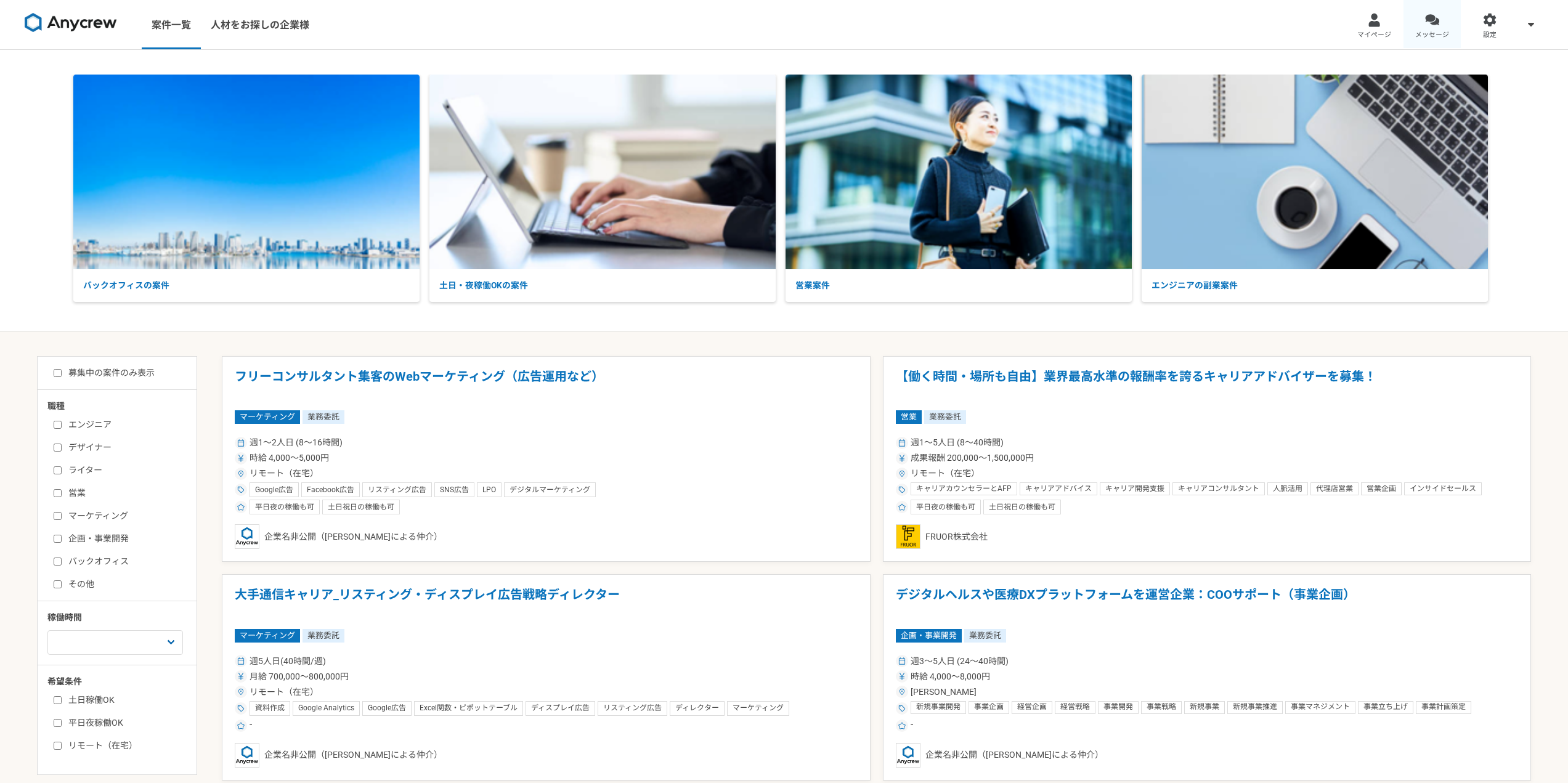
click at [1424, 33] on span "メッセージ" at bounding box center [1432, 35] width 34 height 10
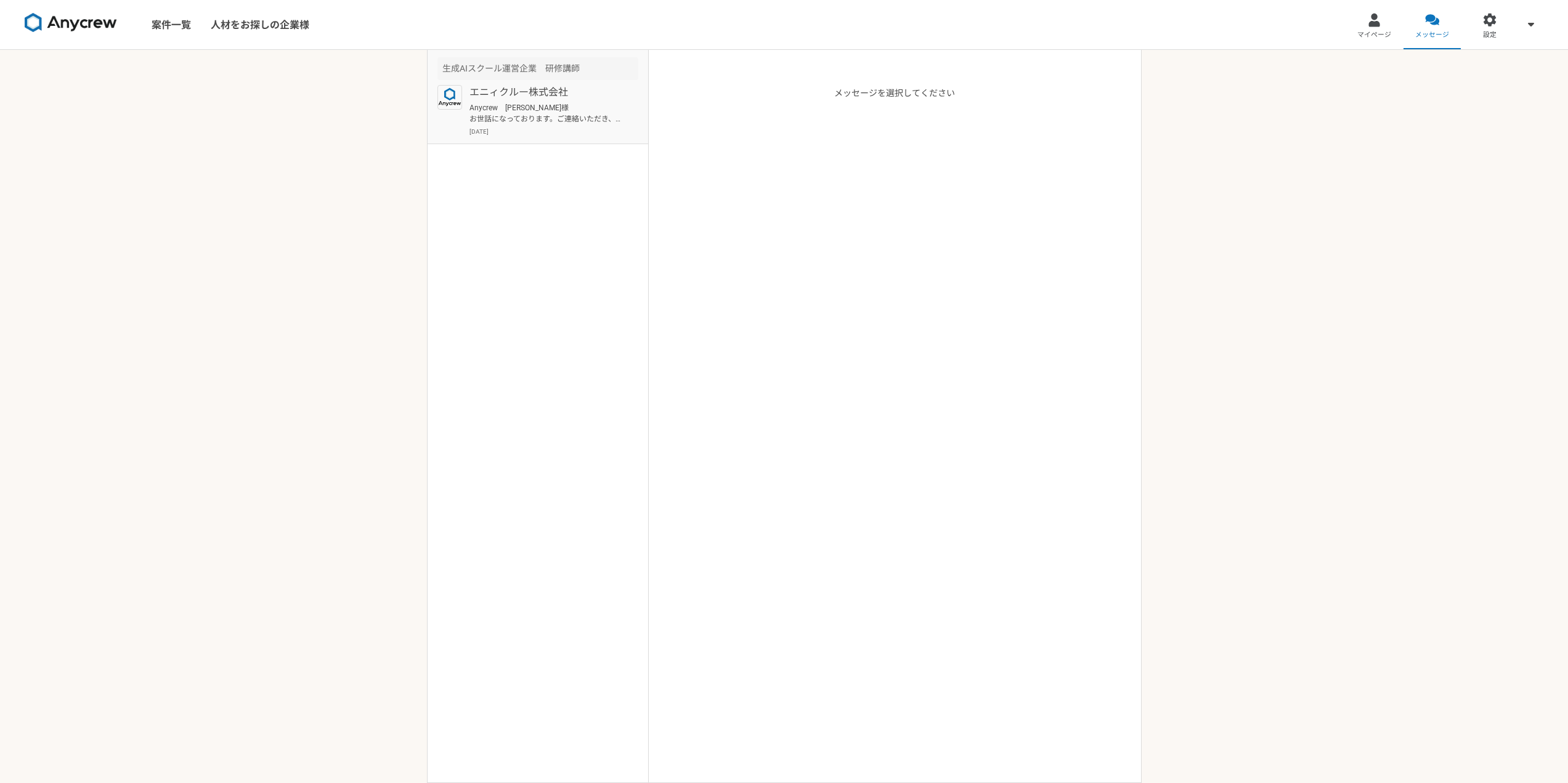
click at [512, 88] on p "エニィクルー株式会社" at bounding box center [545, 93] width 152 height 15
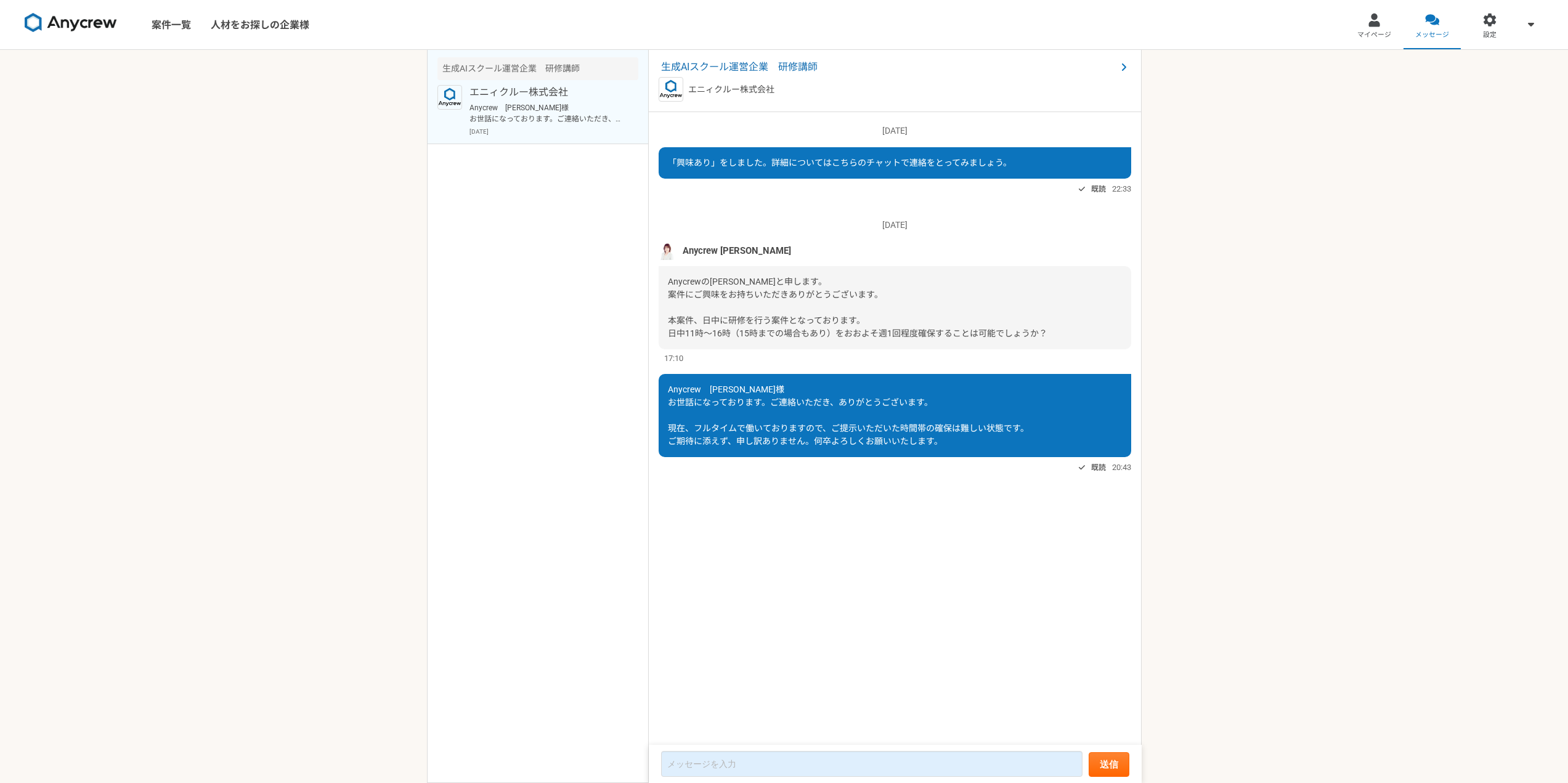
click at [63, 18] on img at bounding box center [71, 23] width 93 height 20
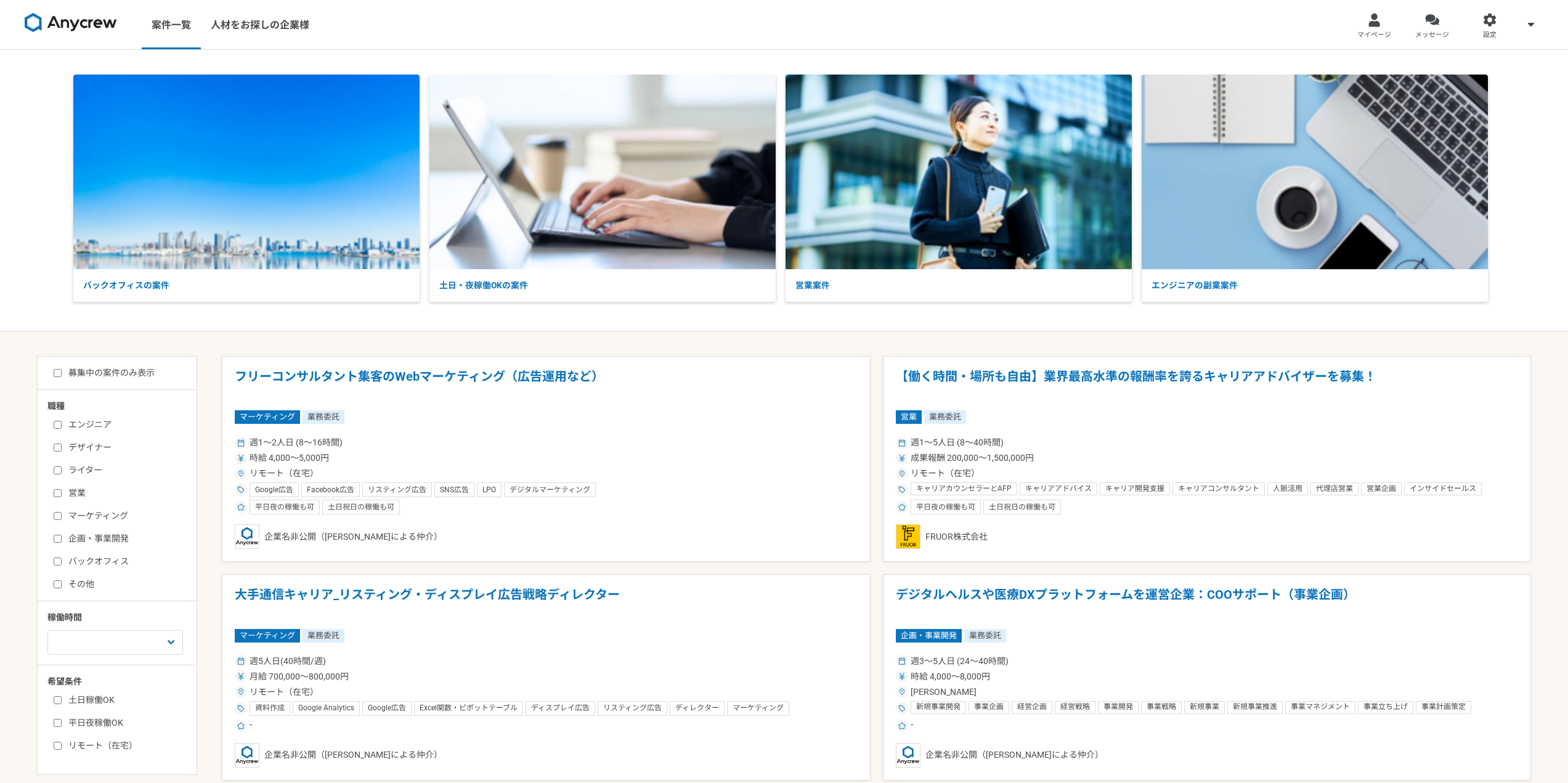
click at [137, 374] on label "募集中の案件のみ表示" at bounding box center [103, 373] width 101 height 13
click at [62, 374] on input "募集中の案件のみ表示" at bounding box center [57, 373] width 8 height 8
checkbox input "true"
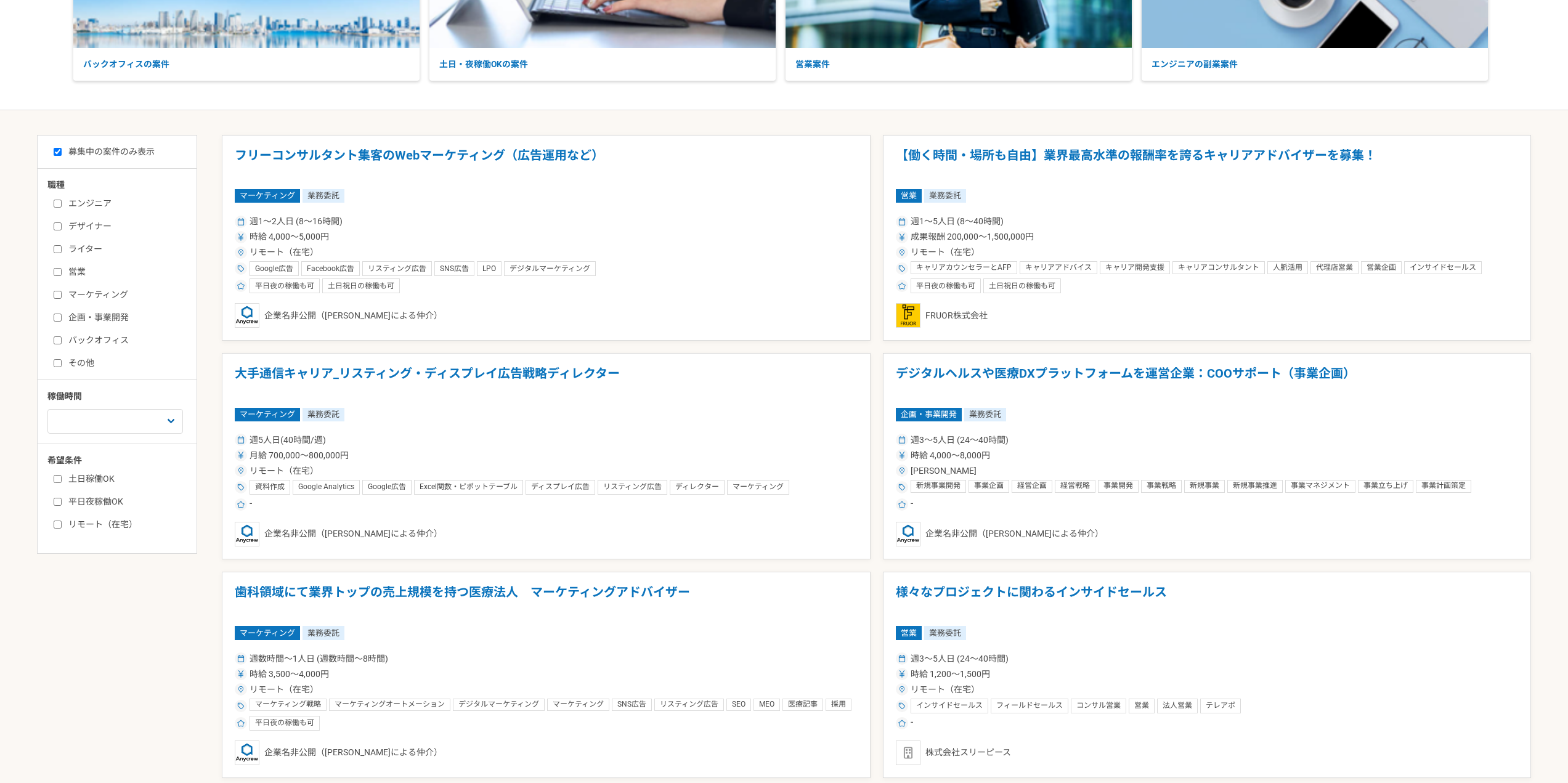
scroll to position [226, 0]
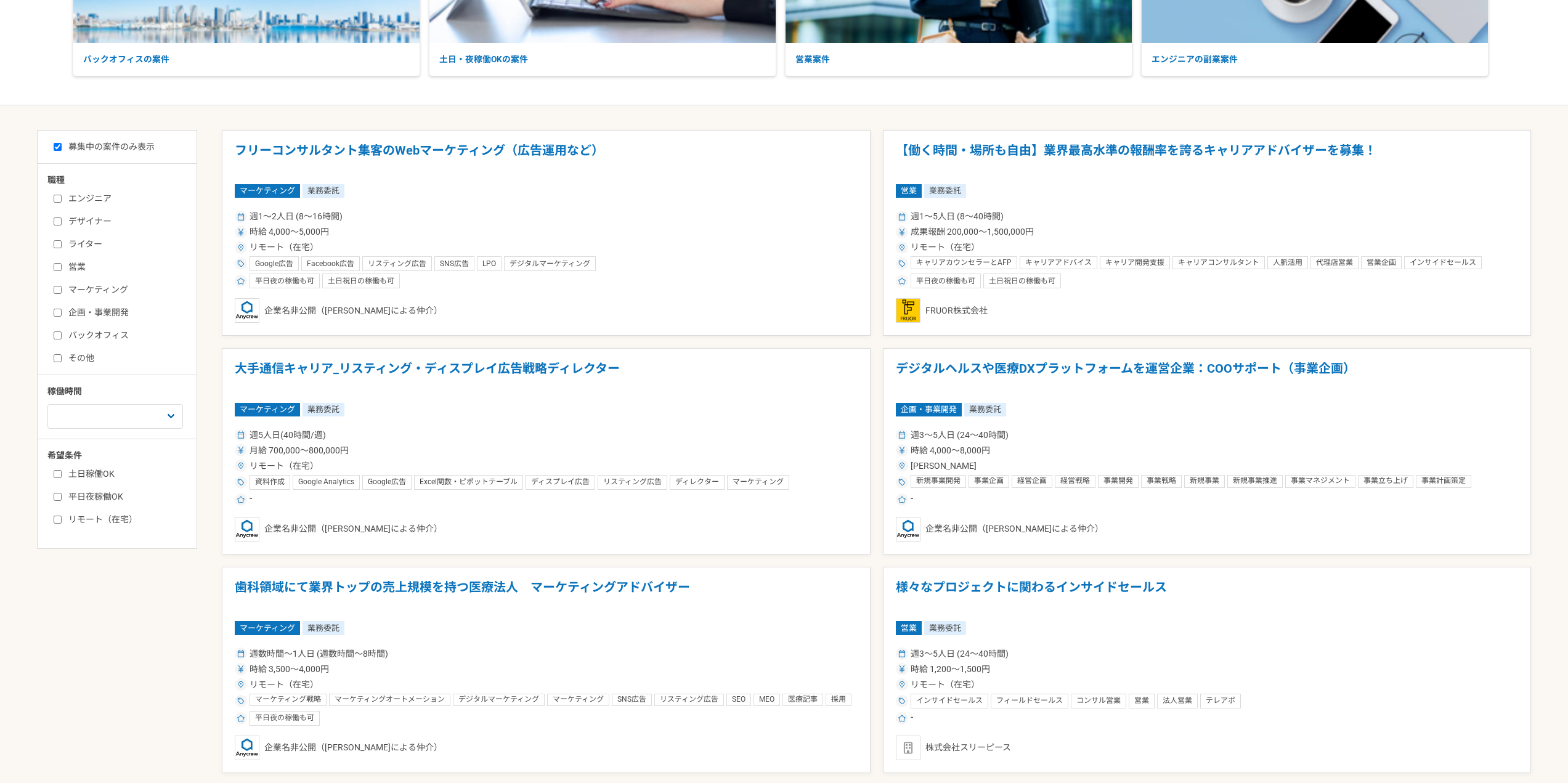
click at [85, 358] on label "その他" at bounding box center [124, 359] width 142 height 13
click at [62, 358] on input "その他" at bounding box center [57, 359] width 8 height 8
checkbox input "true"
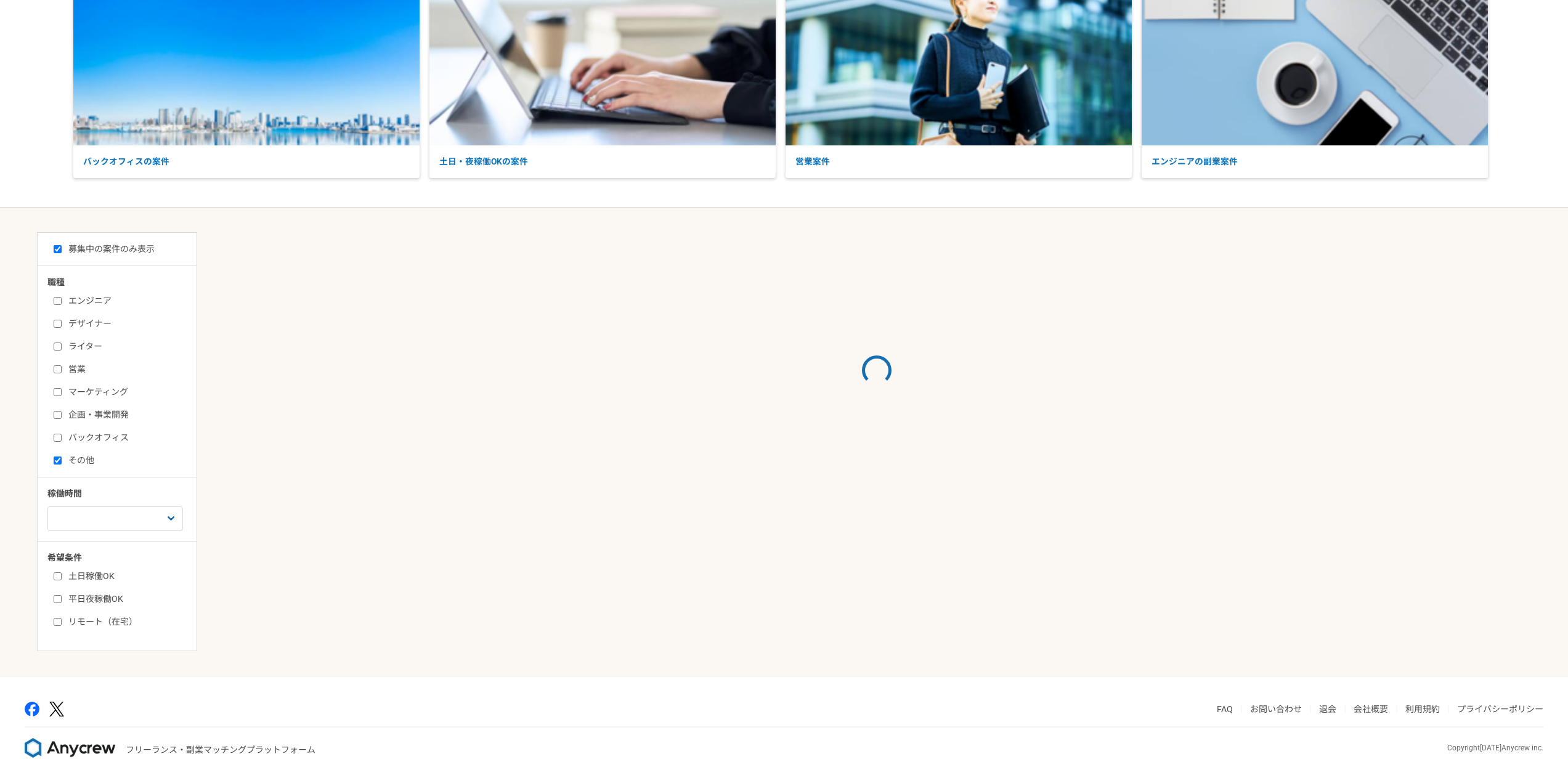
scroll to position [124, 0]
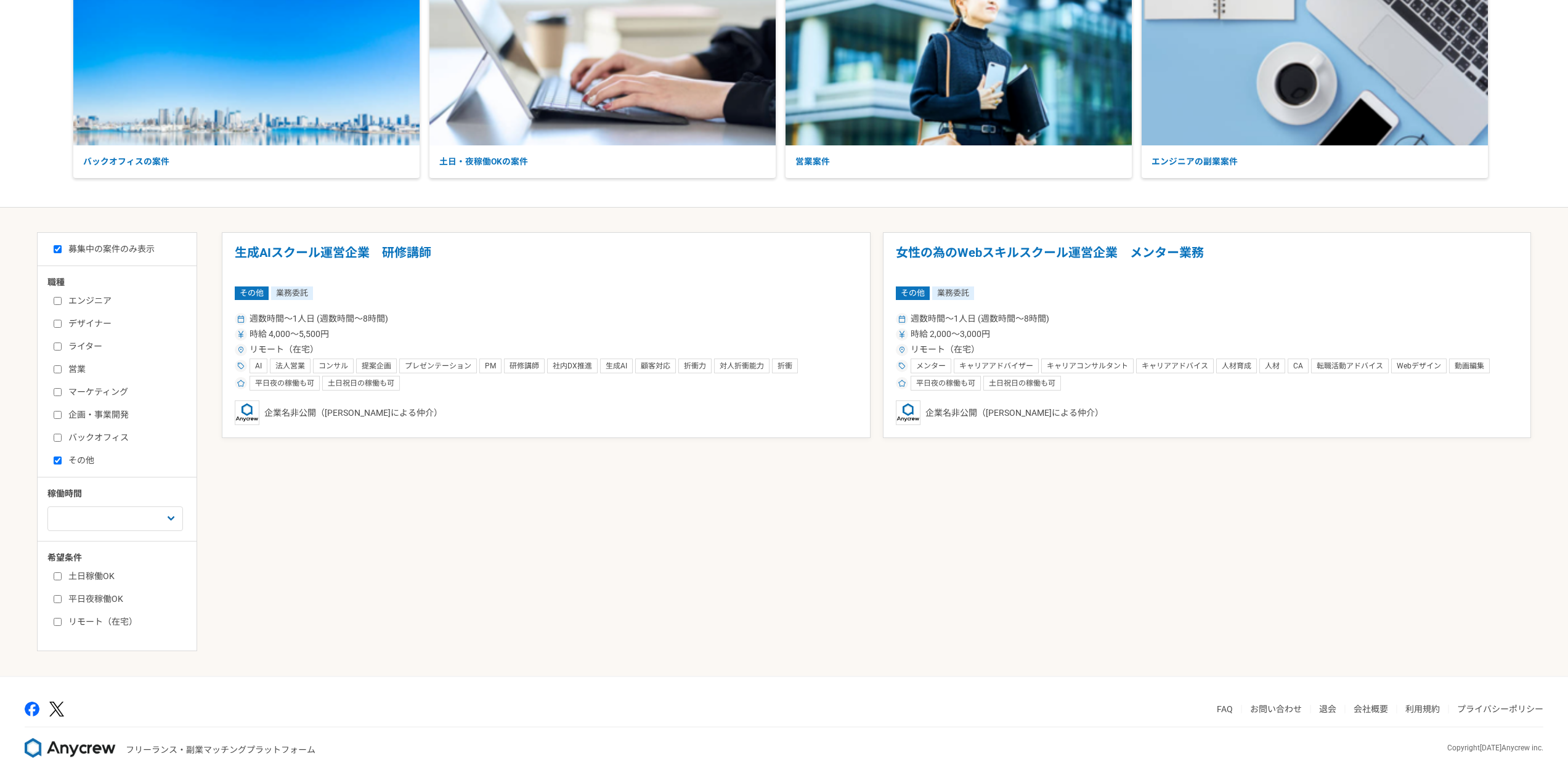
click at [76, 436] on label "バックオフィス" at bounding box center [124, 437] width 142 height 13
click at [62, 436] on input "バックオフィス" at bounding box center [57, 437] width 8 height 8
checkbox input "true"
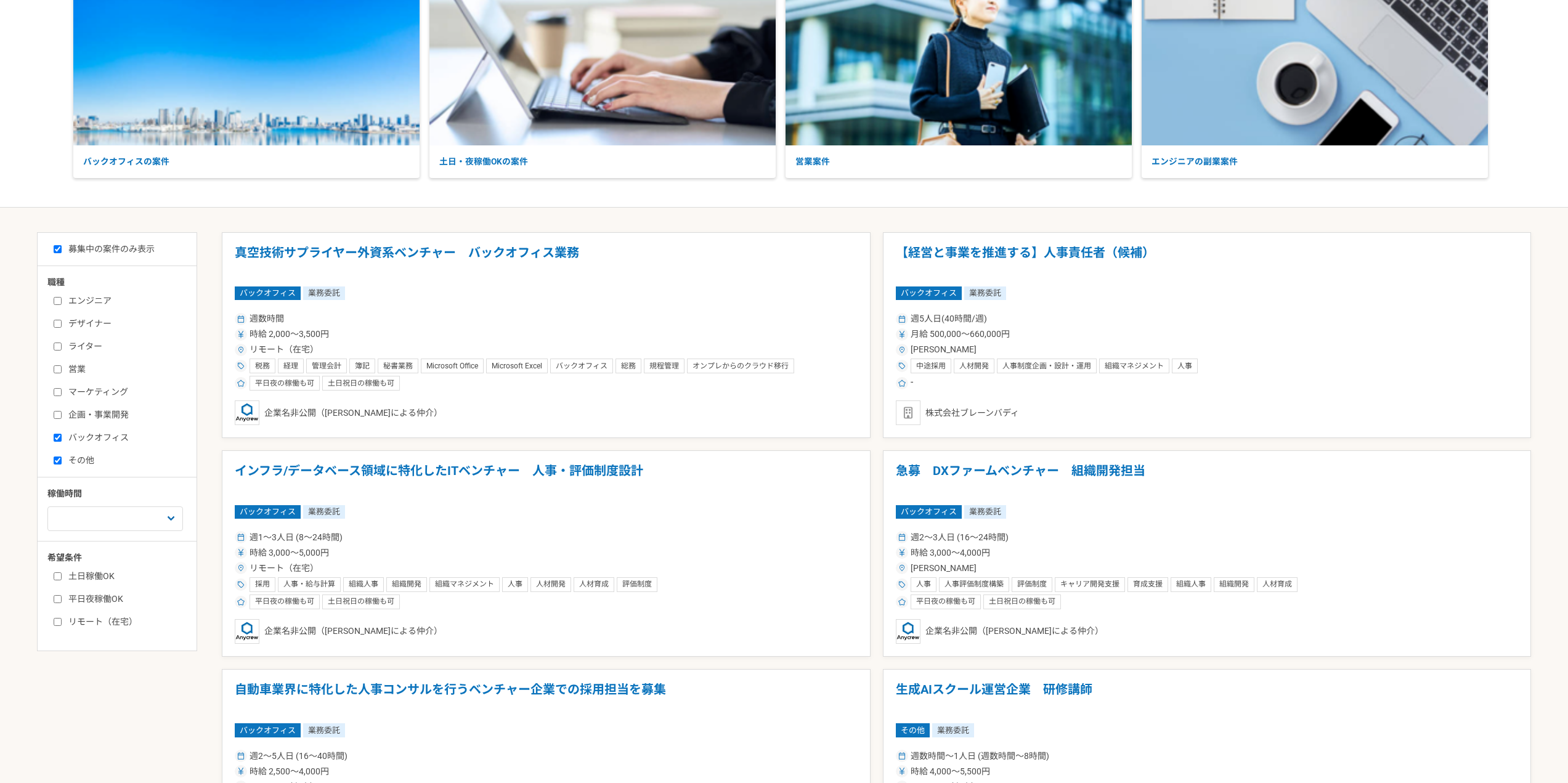
click at [71, 345] on label "ライター" at bounding box center [124, 346] width 142 height 13
click at [62, 345] on input "ライター" at bounding box center [57, 346] width 8 height 8
checkbox input "true"
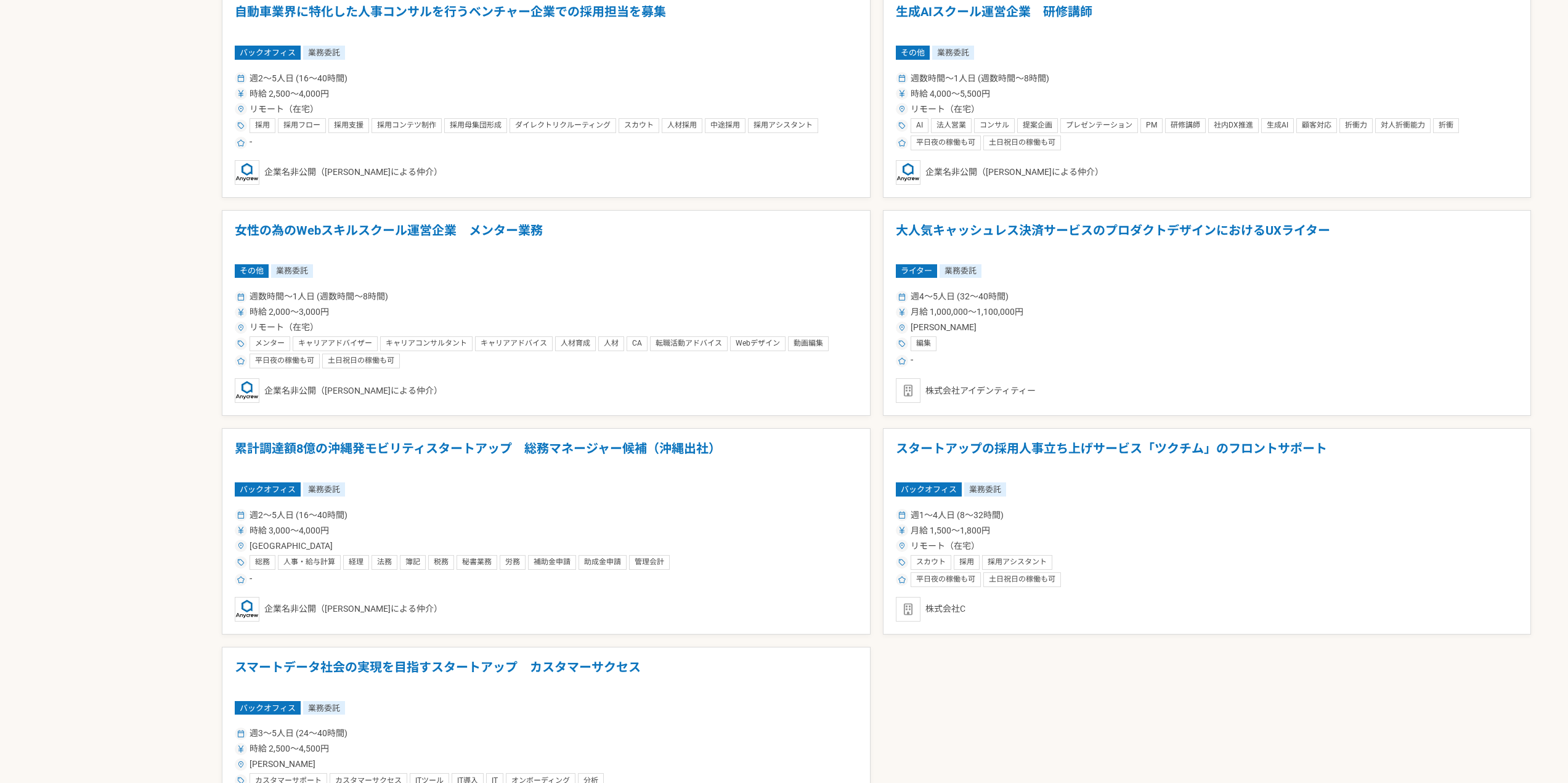
scroll to position [1027, 0]
